Goal: Information Seeking & Learning: Find specific fact

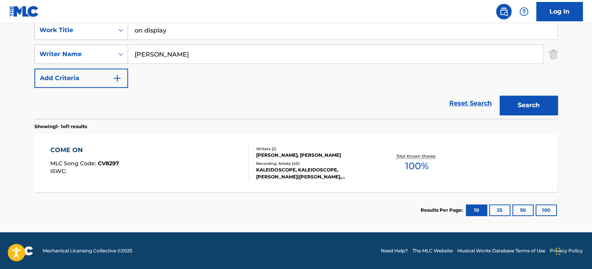
drag, startPoint x: 190, startPoint y: 31, endPoint x: 67, endPoint y: 19, distance: 124.3
click at [67, 19] on div "Log In The MLC Public Work Search The accuracy and completeness of The MLC's da…" at bounding box center [296, 58] width 592 height 421
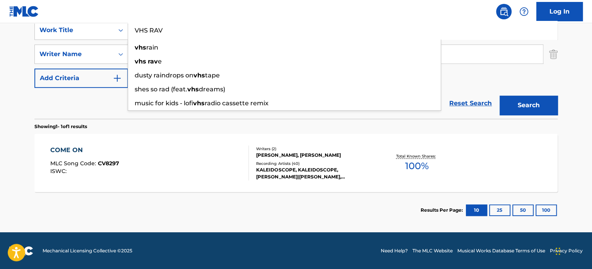
type input "VHS RAV"
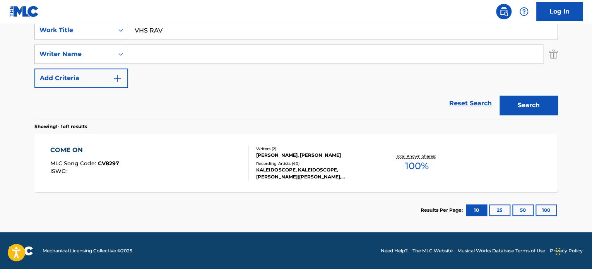
click at [34, 68] on button "Add Criteria" at bounding box center [81, 77] width 94 height 19
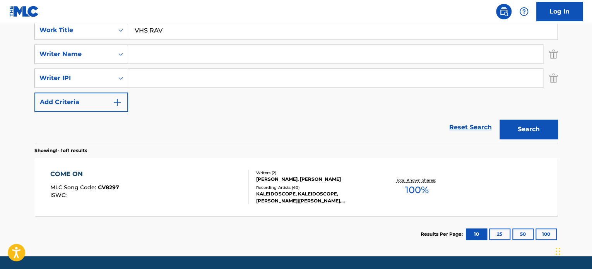
click at [553, 54] on img "Search Form" at bounding box center [553, 53] width 9 height 19
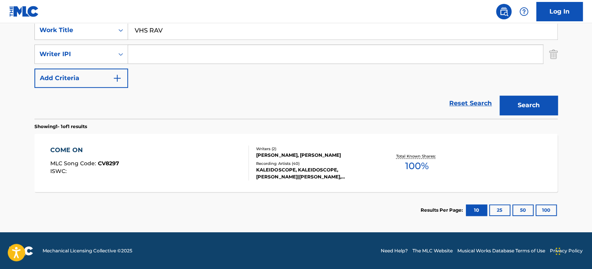
click at [553, 54] on img "Search Form" at bounding box center [553, 53] width 9 height 19
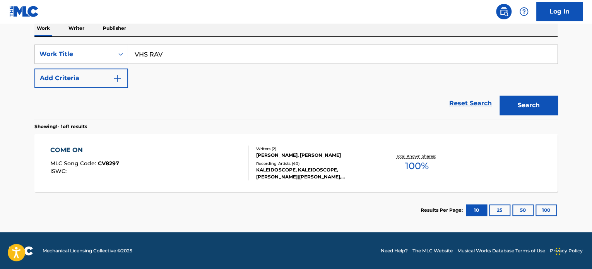
click at [524, 107] on button "Search" at bounding box center [528, 105] width 58 height 19
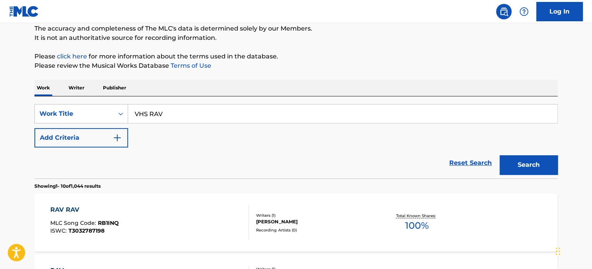
scroll to position [128, 0]
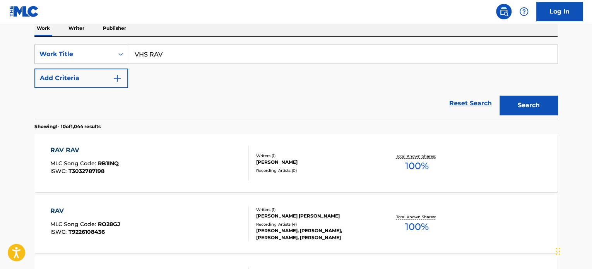
click at [275, 54] on input "VHS RAV" at bounding box center [342, 54] width 429 height 19
type input "VHS RAVE"
click at [506, 99] on button "Search" at bounding box center [528, 105] width 58 height 19
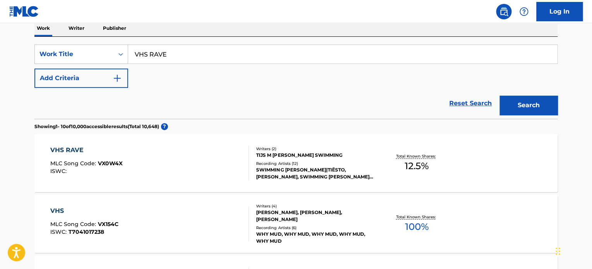
click at [221, 151] on div "VHS RAVE MLC Song Code : VX0W4X ISWC :" at bounding box center [149, 162] width 199 height 35
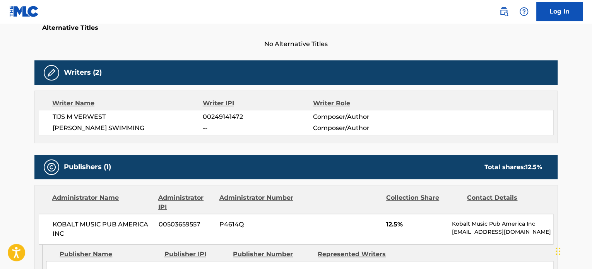
scroll to position [271, 0]
